Goal: Task Accomplishment & Management: Manage account settings

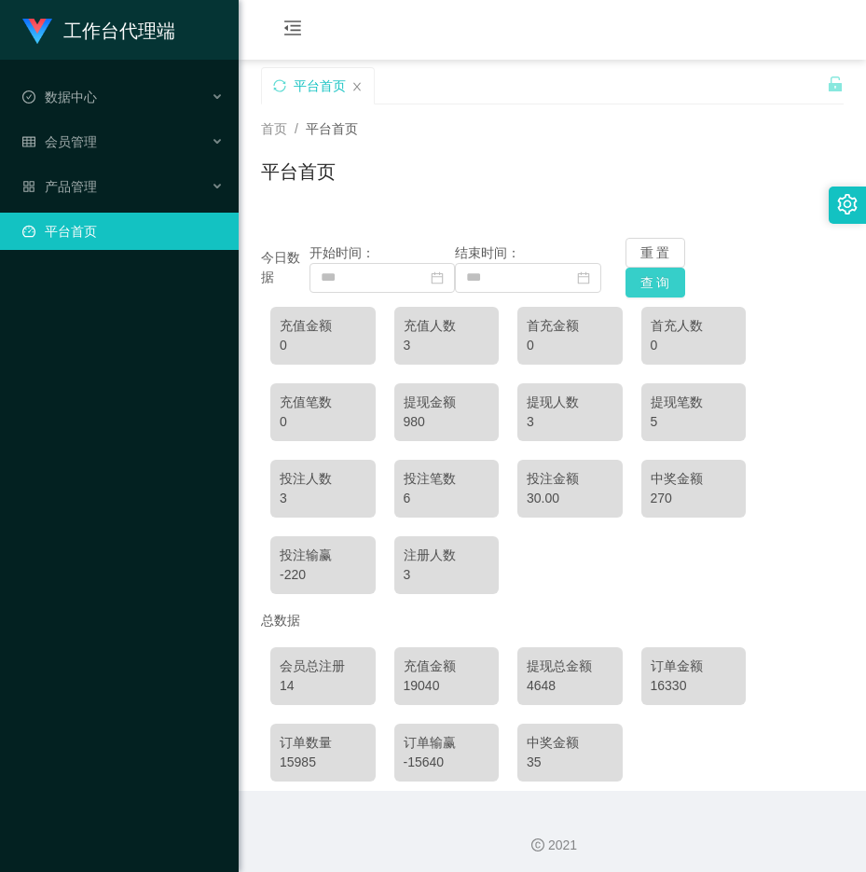
click at [630, 284] on button "查 询" at bounding box center [655, 283] width 60 height 30
click at [98, 140] on div "会员管理" at bounding box center [119, 141] width 239 height 37
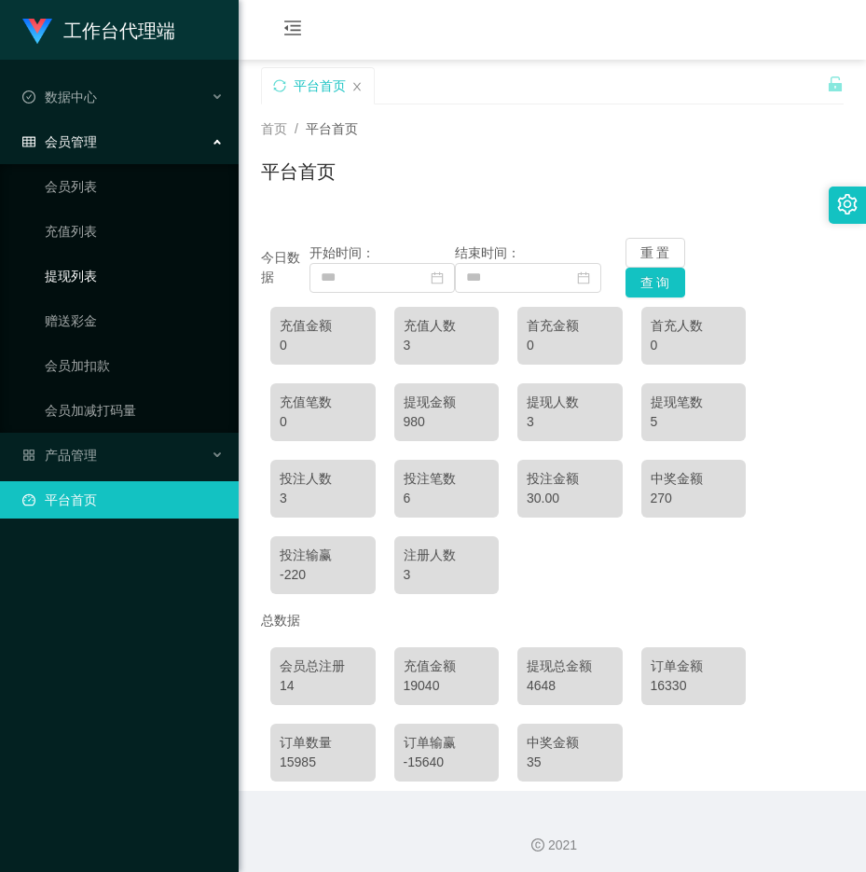
click at [88, 270] on link "提现列表" at bounding box center [134, 275] width 179 height 37
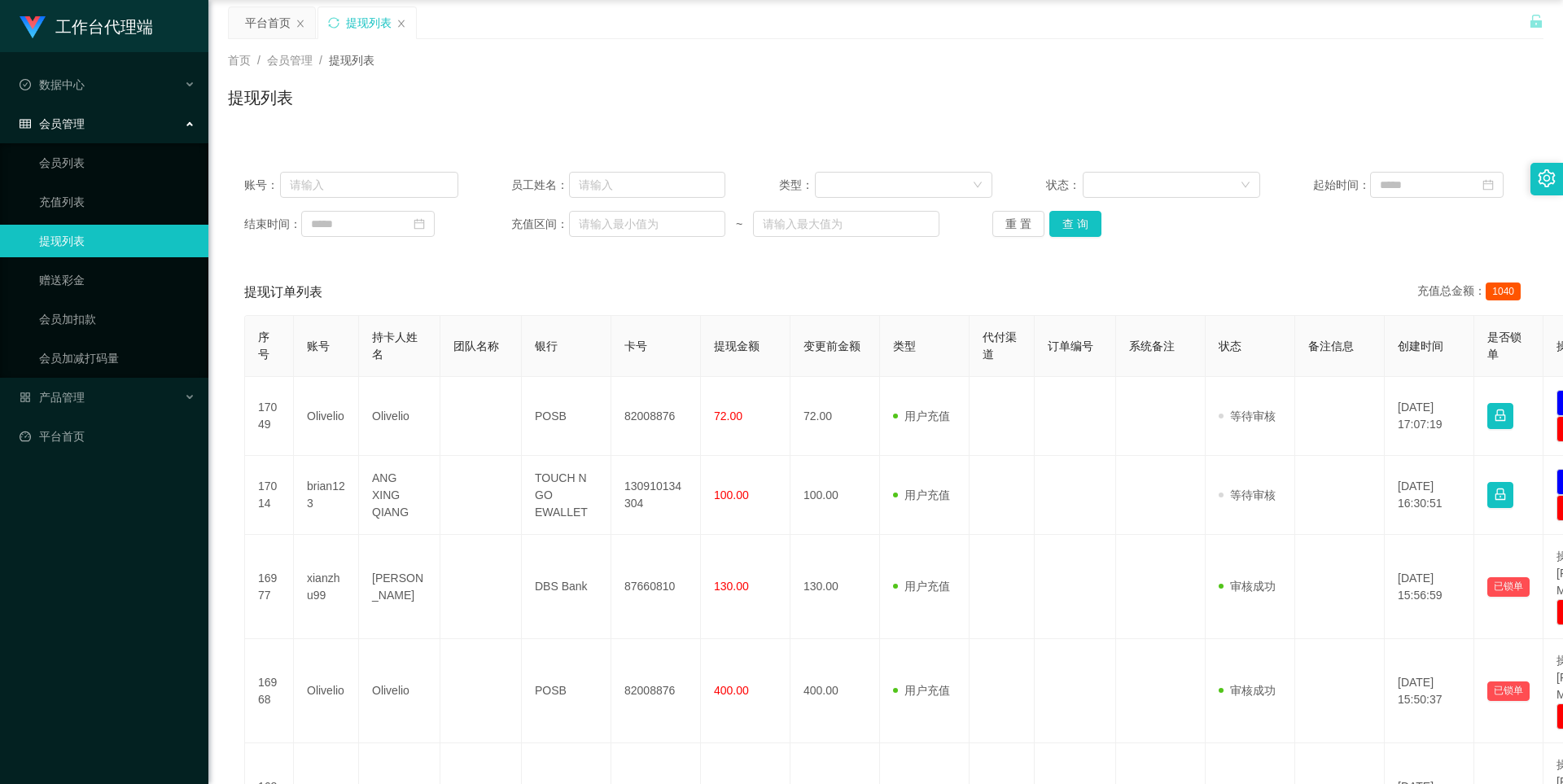
scroll to position [81, 0]
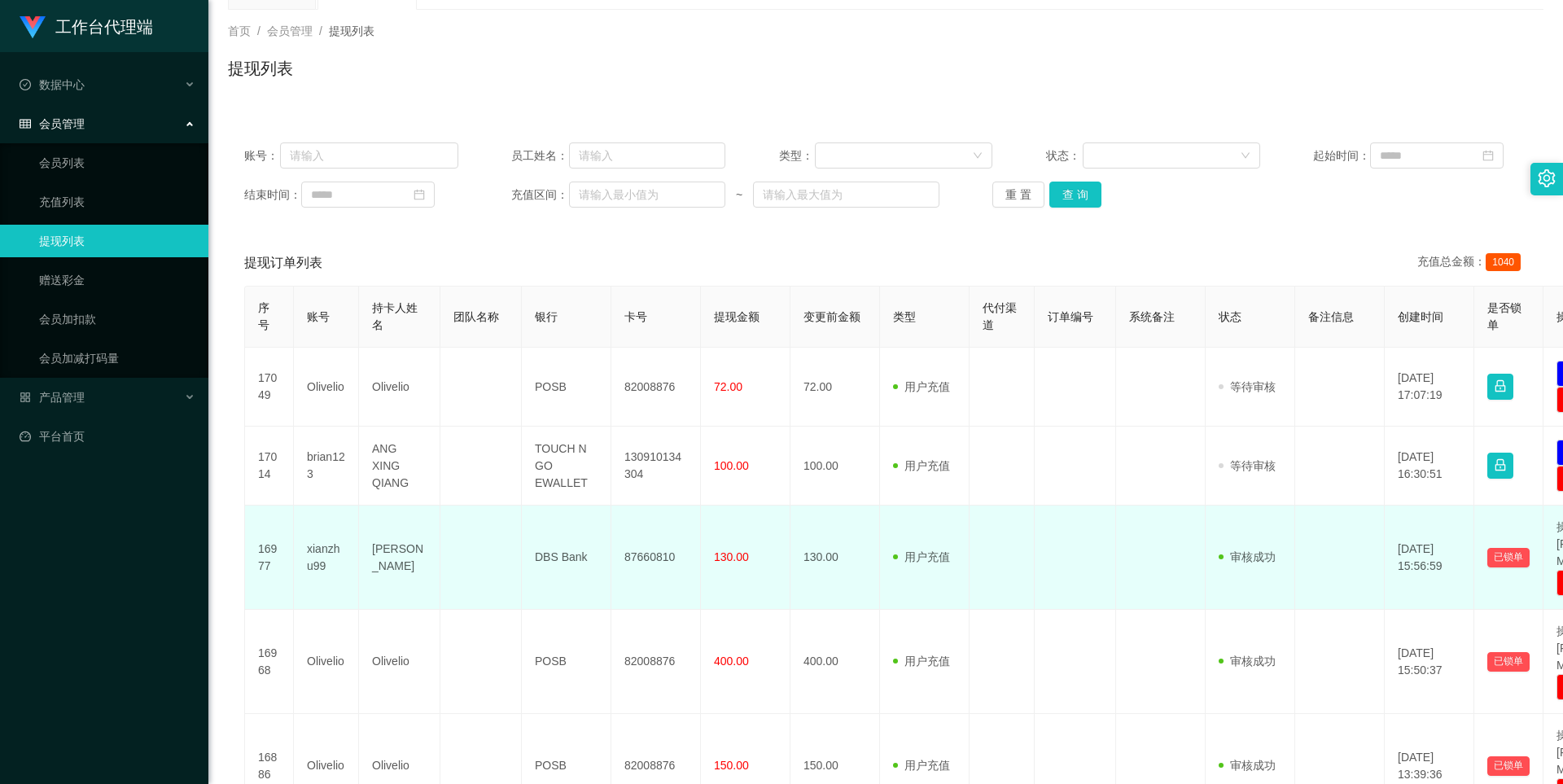
click at [755, 564] on td at bounding box center [1002, 557] width 65 height 104
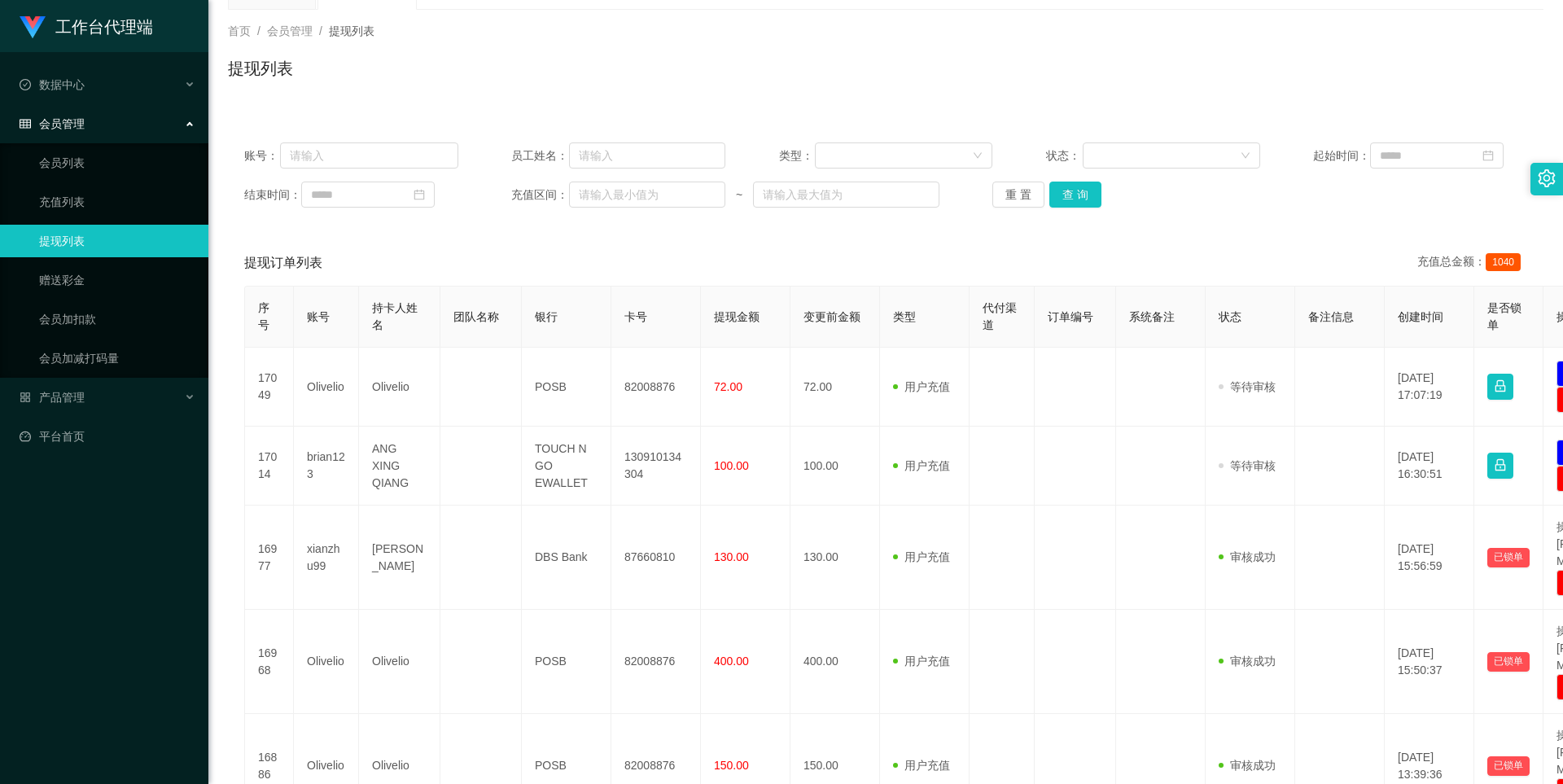
click at [755, 93] on div "首页 / 会员管理 / 提现列表 / 提现列表" at bounding box center [885, 58] width 1354 height 97
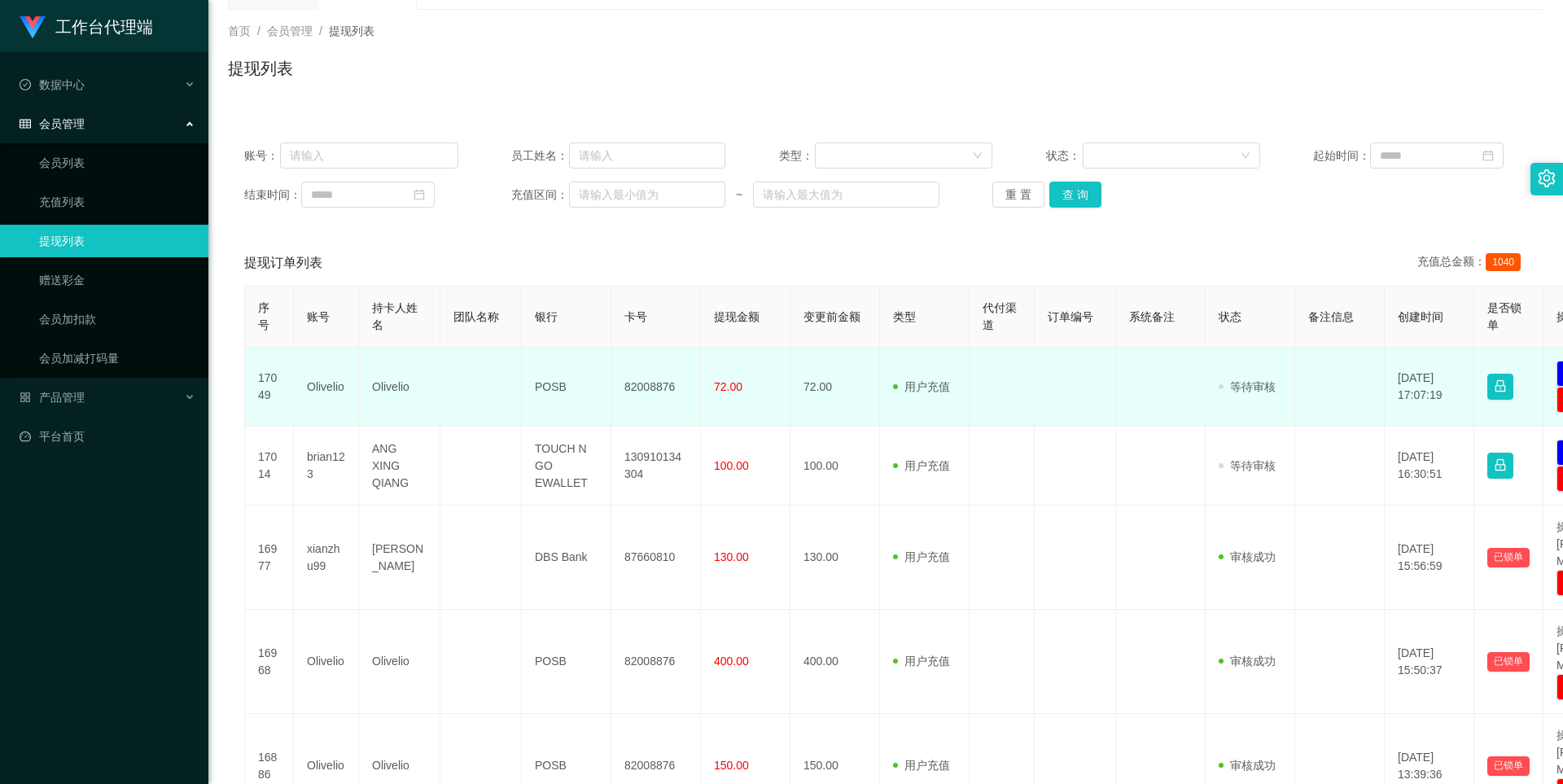
click at [755, 412] on td "72.00" at bounding box center [835, 387] width 90 height 79
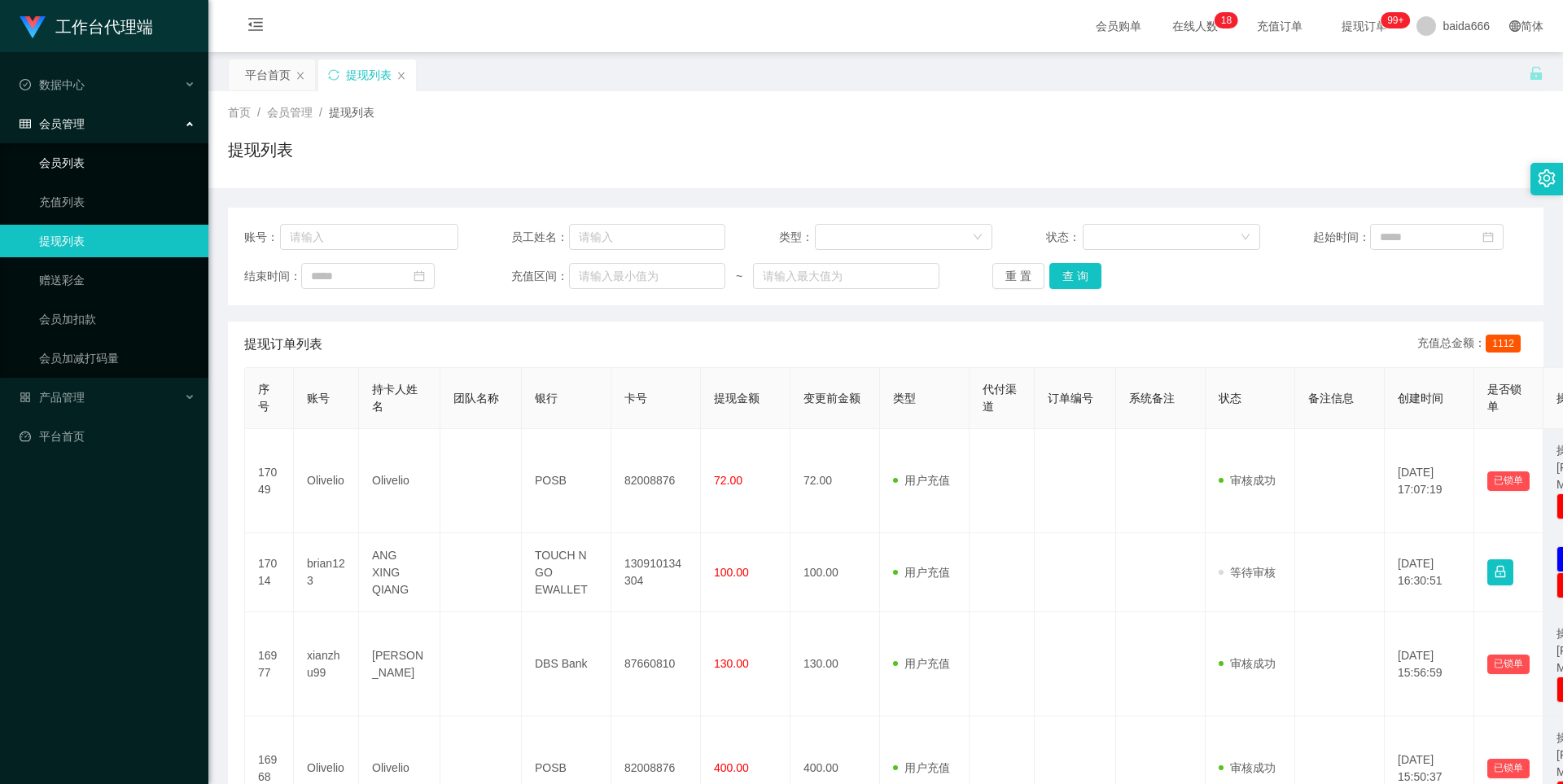
click at [54, 167] on link "会员列表" at bounding box center [117, 162] width 156 height 32
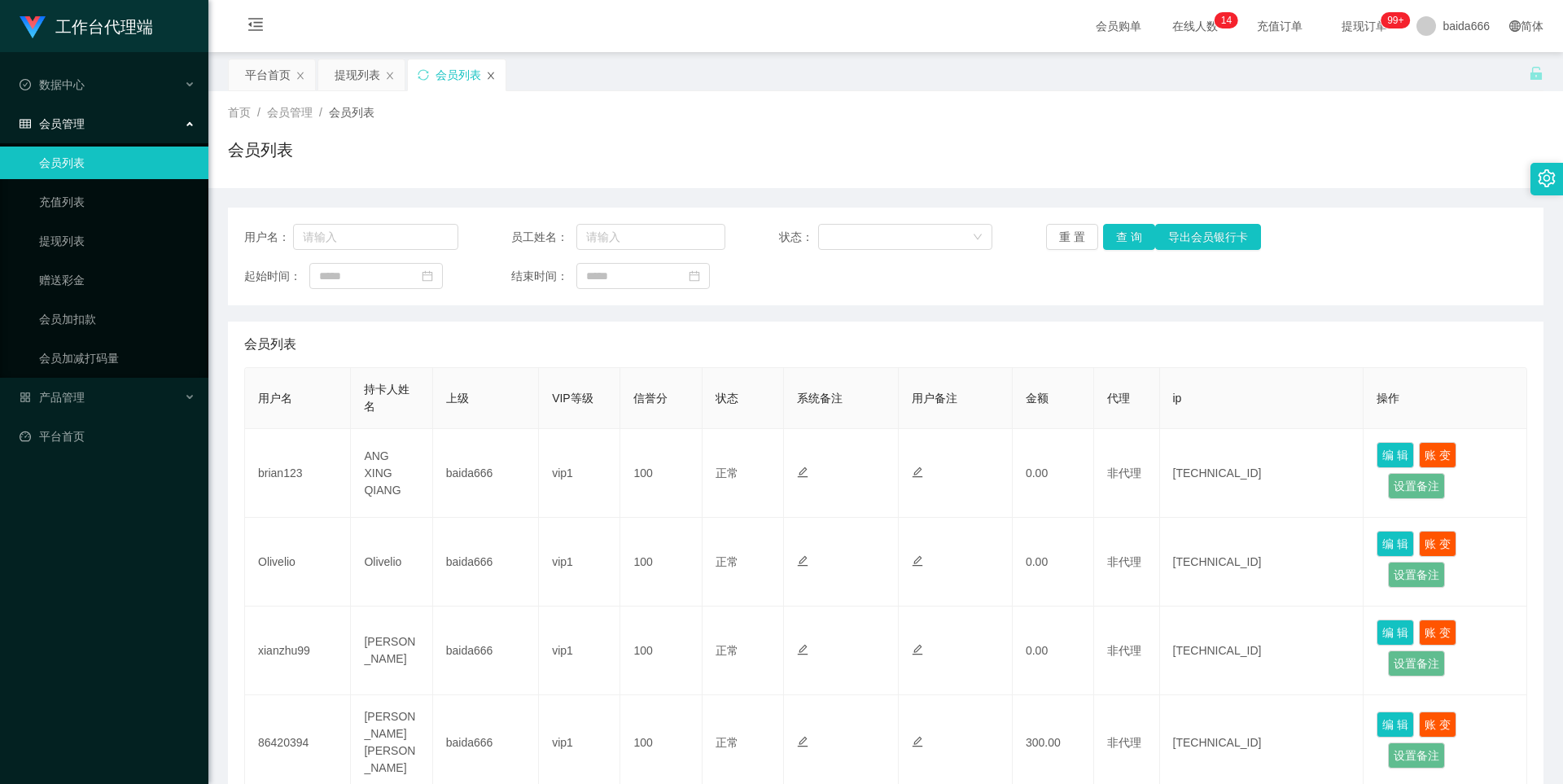
click at [486, 75] on div "会员列表" at bounding box center [457, 74] width 98 height 31
click at [485, 76] on div "会员列表" at bounding box center [457, 74] width 98 height 31
click at [386, 78] on icon "图标: close" at bounding box center [389, 75] width 10 height 10
click at [403, 77] on icon "图标: close" at bounding box center [401, 75] width 10 height 10
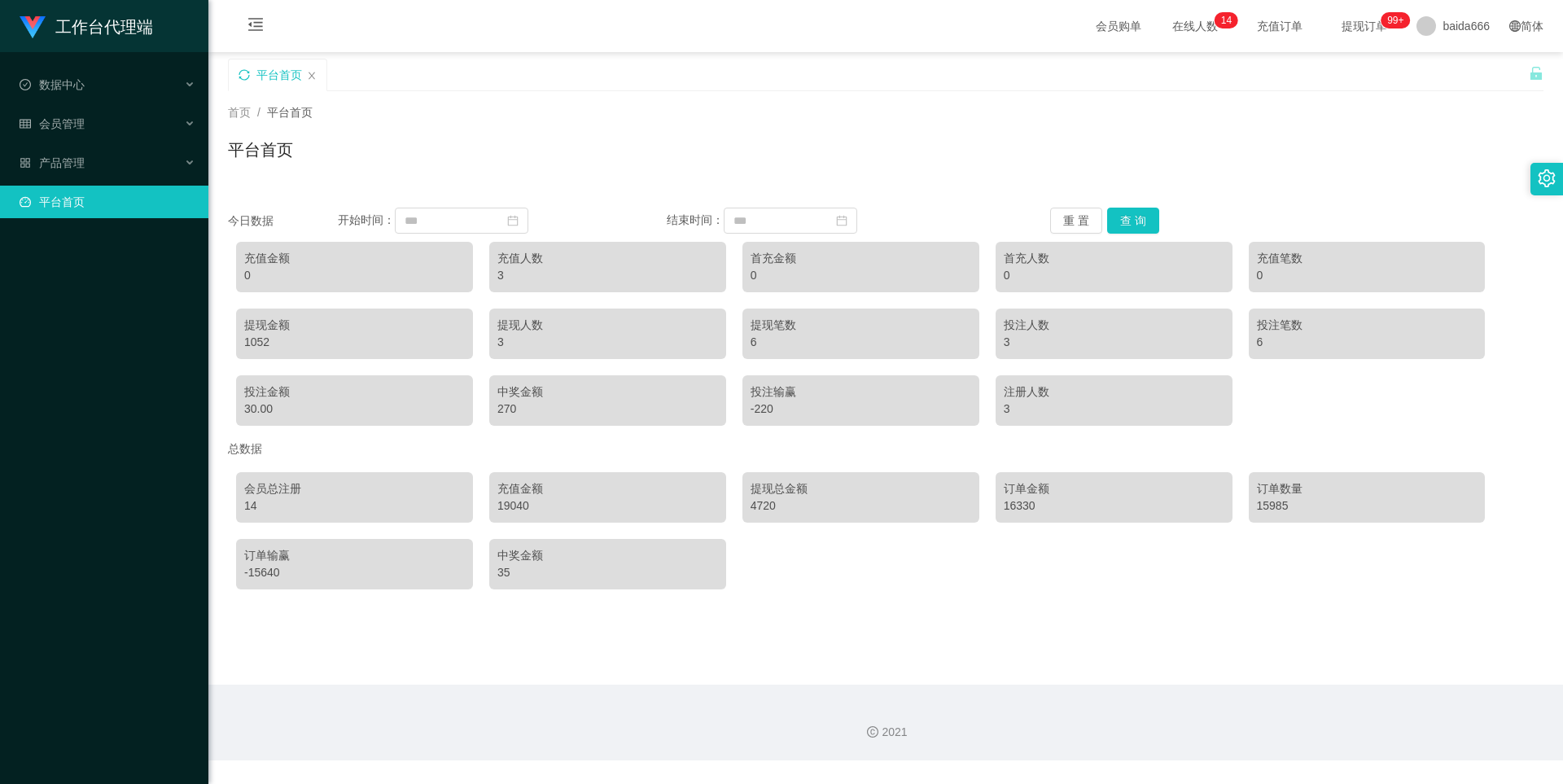
click at [246, 74] on icon "图标: sync" at bounding box center [244, 74] width 11 height 11
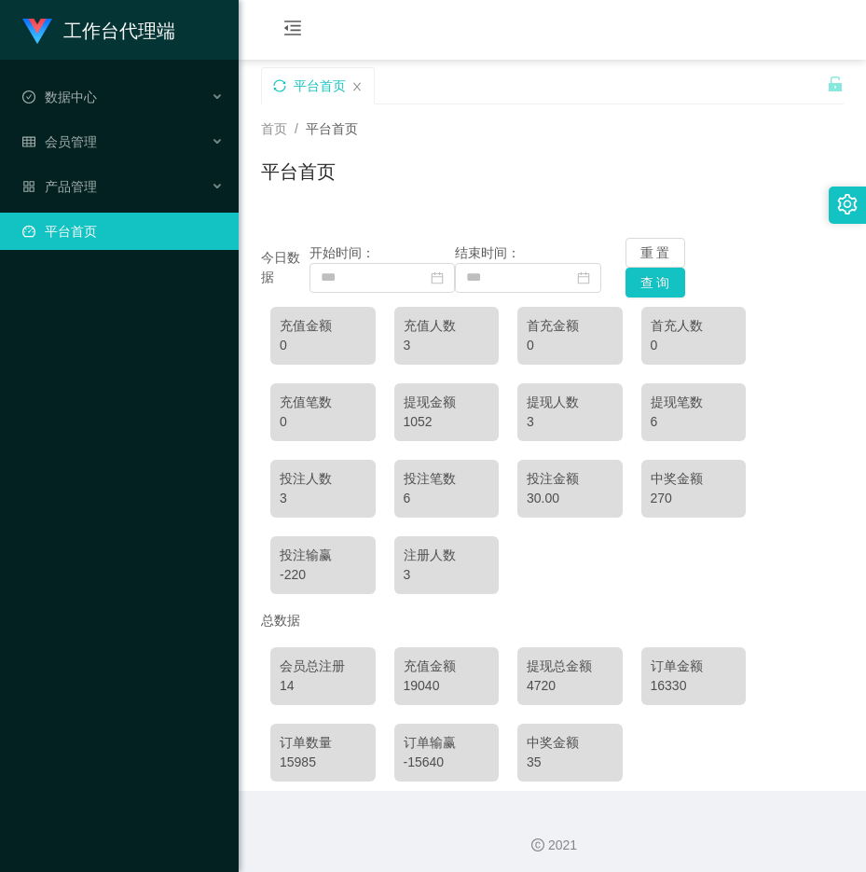
click at [276, 82] on icon "图标: sync" at bounding box center [279, 85] width 12 height 12
click at [688, 583] on div "充值金额 0 充值人数 3 首充金额 0 首充人数 0 充值笔数 0 提现金额 1052 提现人数 3 提现笔数 6 投注人数 3 投注笔数 6 投注金额 3…" at bounding box center [552, 450] width 583 height 306
